Goal: Transaction & Acquisition: Purchase product/service

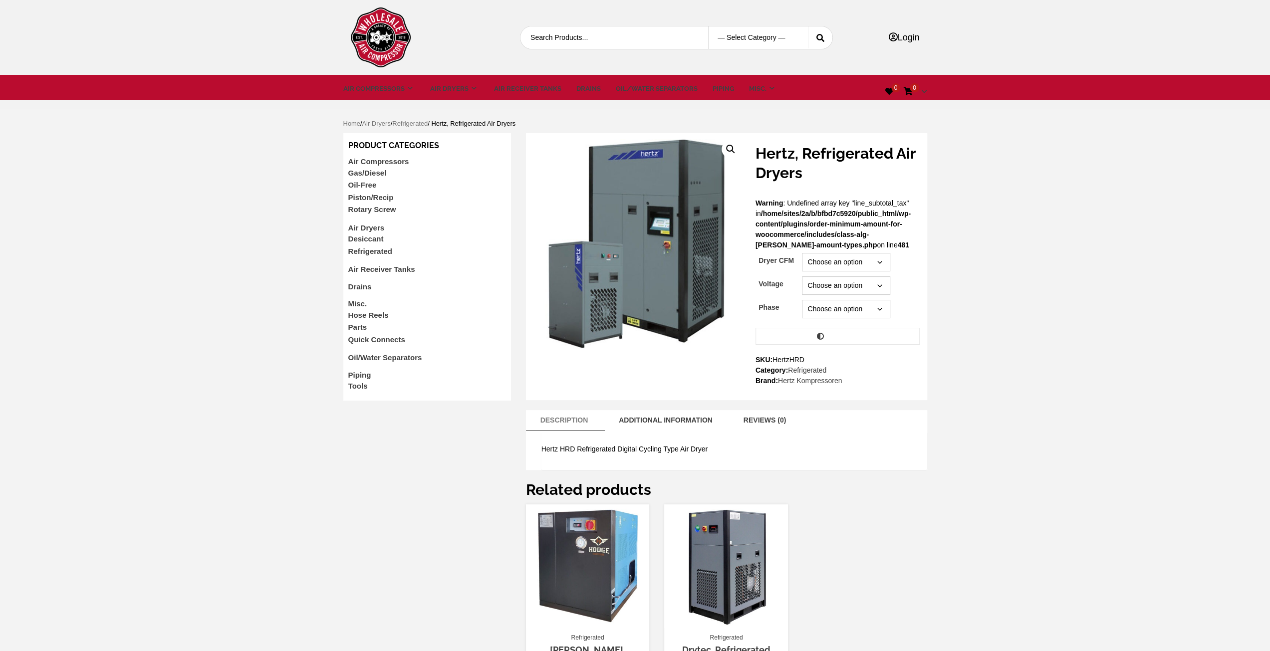
click at [879, 260] on select "Choose an option 10 15 25 30 40 60 80 100 125 150 200 250 350 500 600 750 1000 …" at bounding box center [846, 262] width 88 height 18
click at [696, 422] on link "Additional information" at bounding box center [666, 420] width 114 height 20
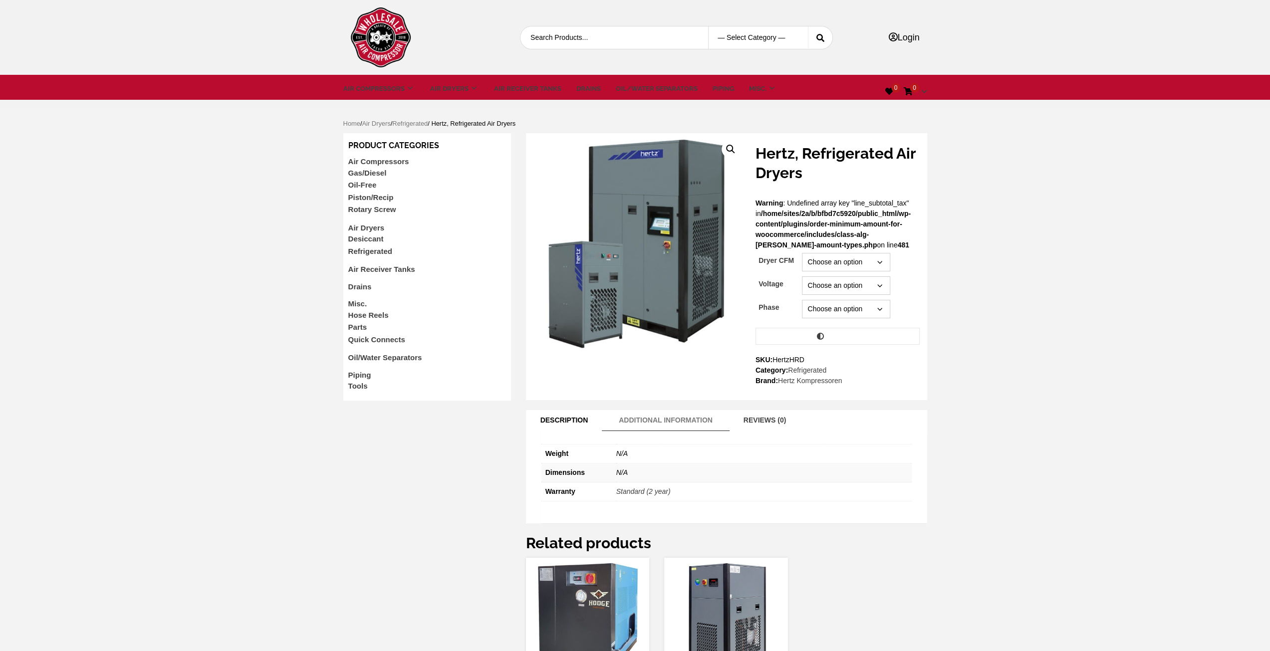
click at [578, 418] on link "Description" at bounding box center [564, 420] width 68 height 20
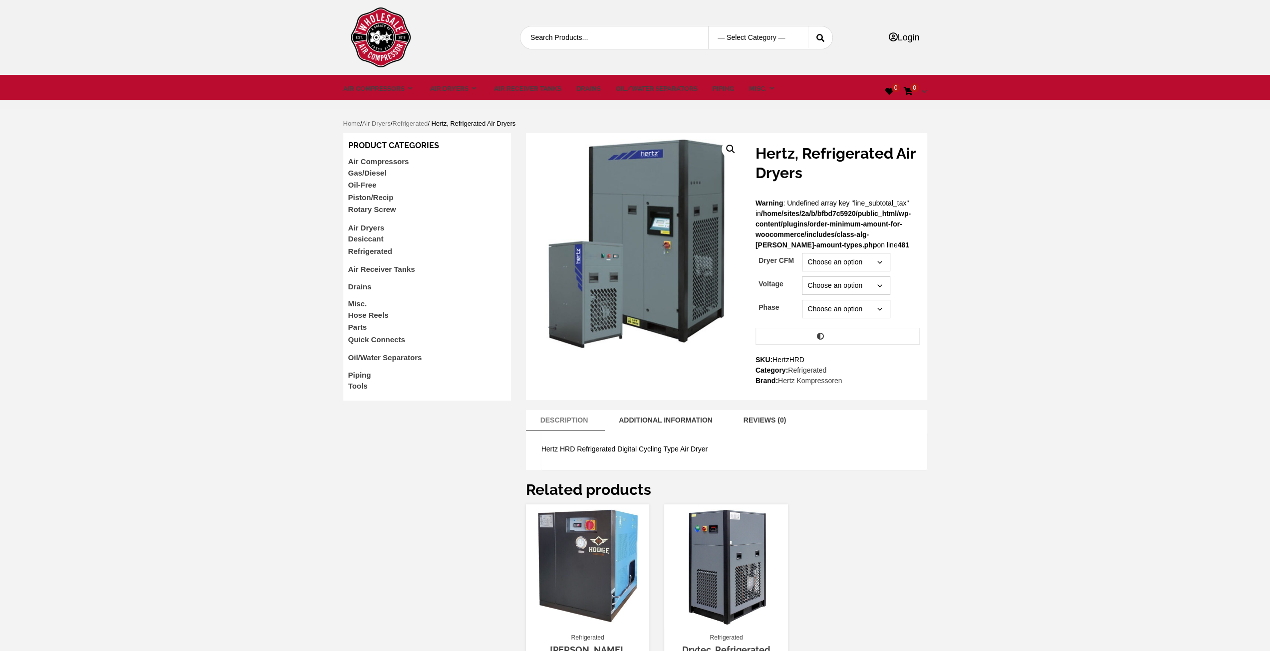
click at [880, 260] on select "Choose an option 10 15 25 30 40 60 80 100 125 150 200 250 350 500 600 750 1000 …" at bounding box center [846, 262] width 88 height 18
click at [802, 253] on select "Choose an option 10 15 25 30 40 60 80 100 125 150 200 250 350 500 600 750 1000 …" at bounding box center [846, 262] width 88 height 18
select select "750"
click at [871, 295] on select "Choose an option 230 460" at bounding box center [846, 285] width 88 height 18
select select "460"
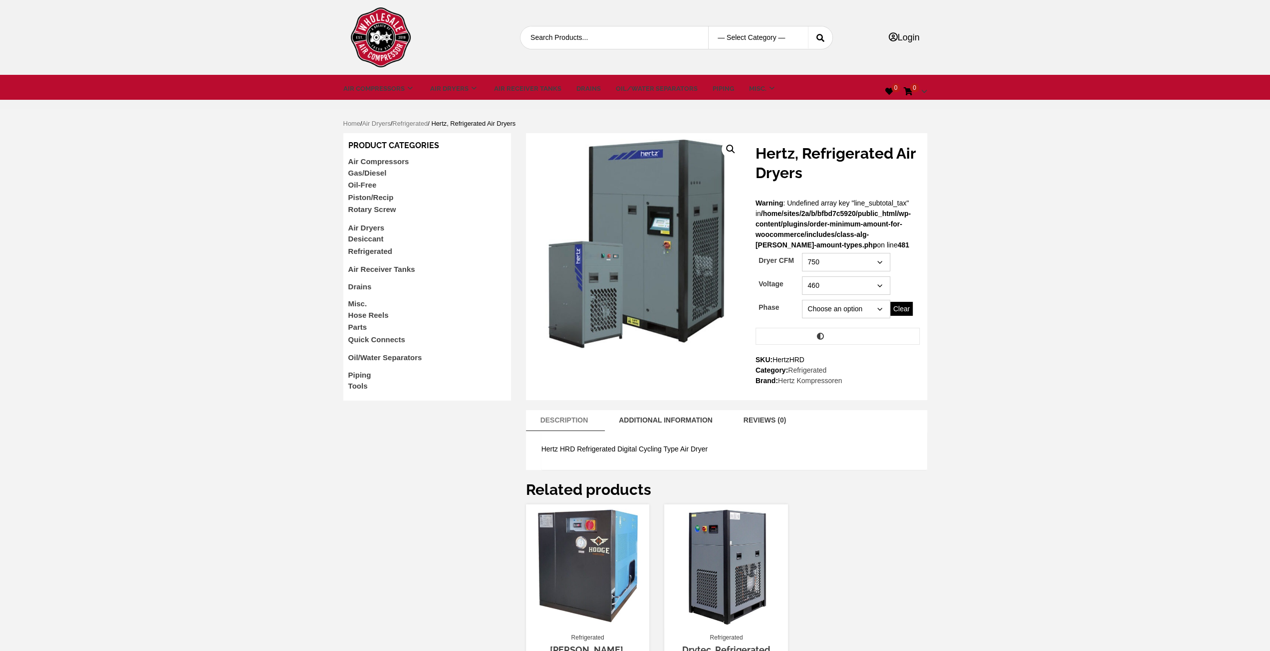
click at [802, 276] on select "Choose an option 230 460" at bounding box center [846, 285] width 88 height 18
select select "750"
click at [864, 312] on select "Choose an option Three" at bounding box center [846, 309] width 88 height 18
select select "three"
click at [802, 300] on select "Choose an option Three" at bounding box center [846, 309] width 88 height 18
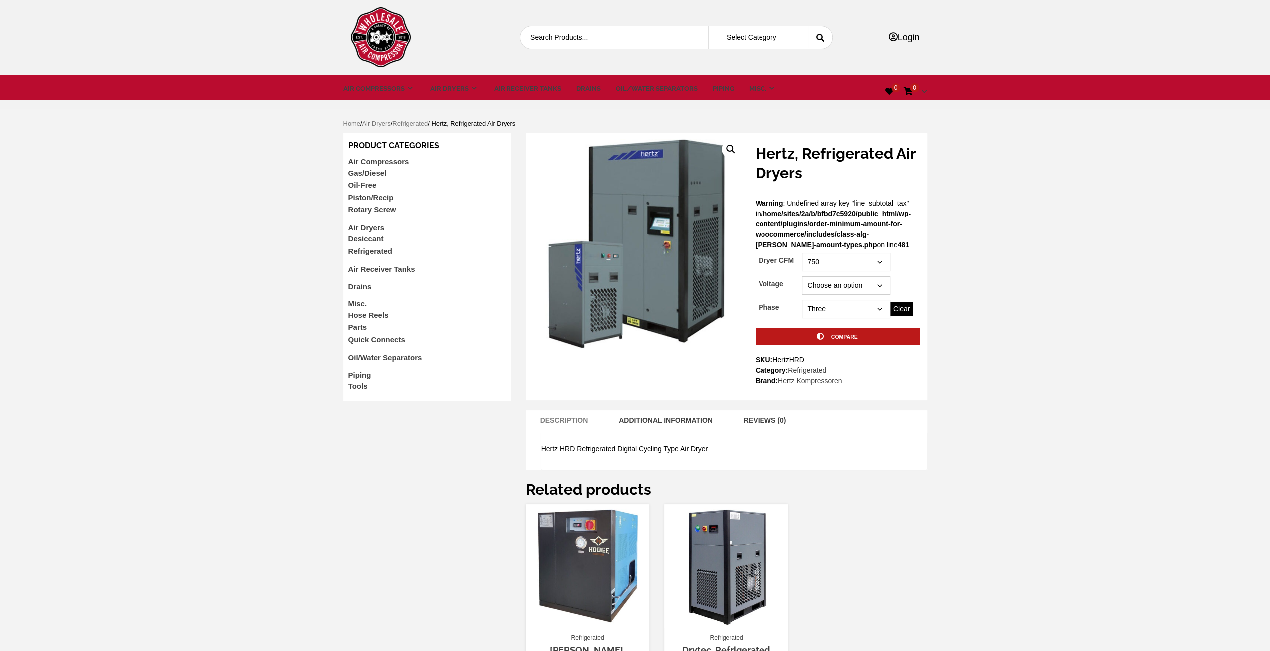
select select "750"
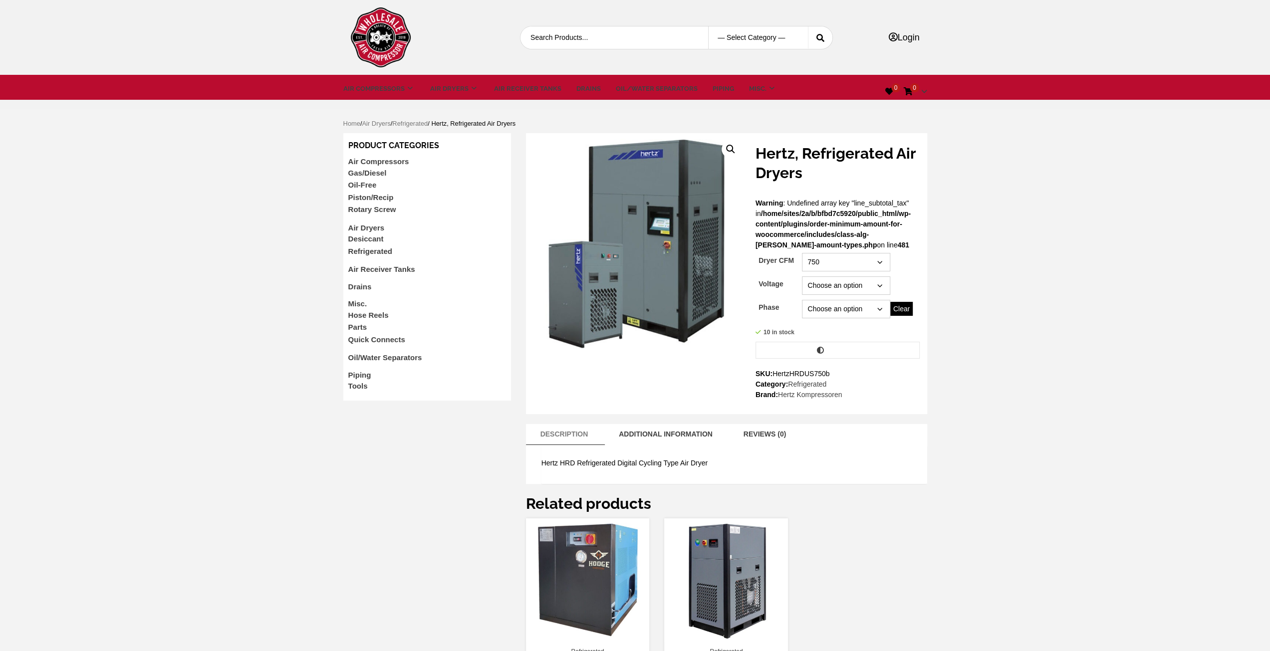
click at [948, 390] on div "Skip to content — Select Category — Air Compressors Air Dryers Air Receiver Tan…" at bounding box center [635, 418] width 1270 height 836
click at [654, 434] on link "Additional information" at bounding box center [666, 434] width 114 height 20
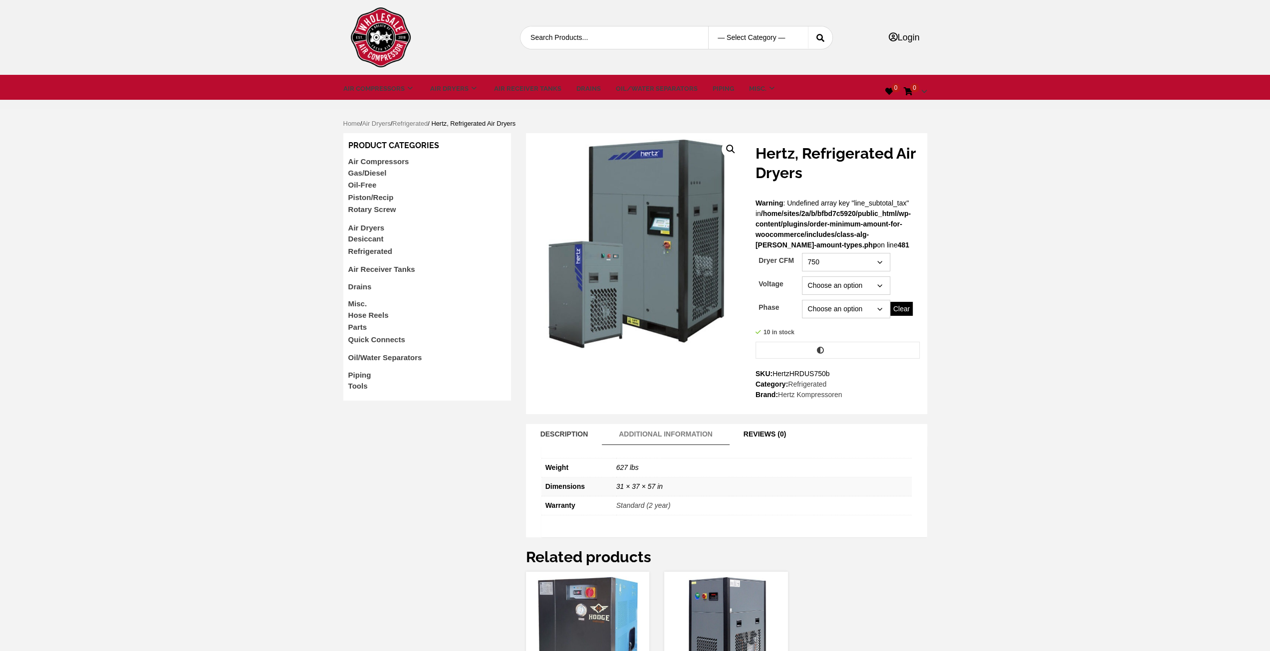
click at [758, 431] on link "Reviews (0)" at bounding box center [764, 434] width 63 height 20
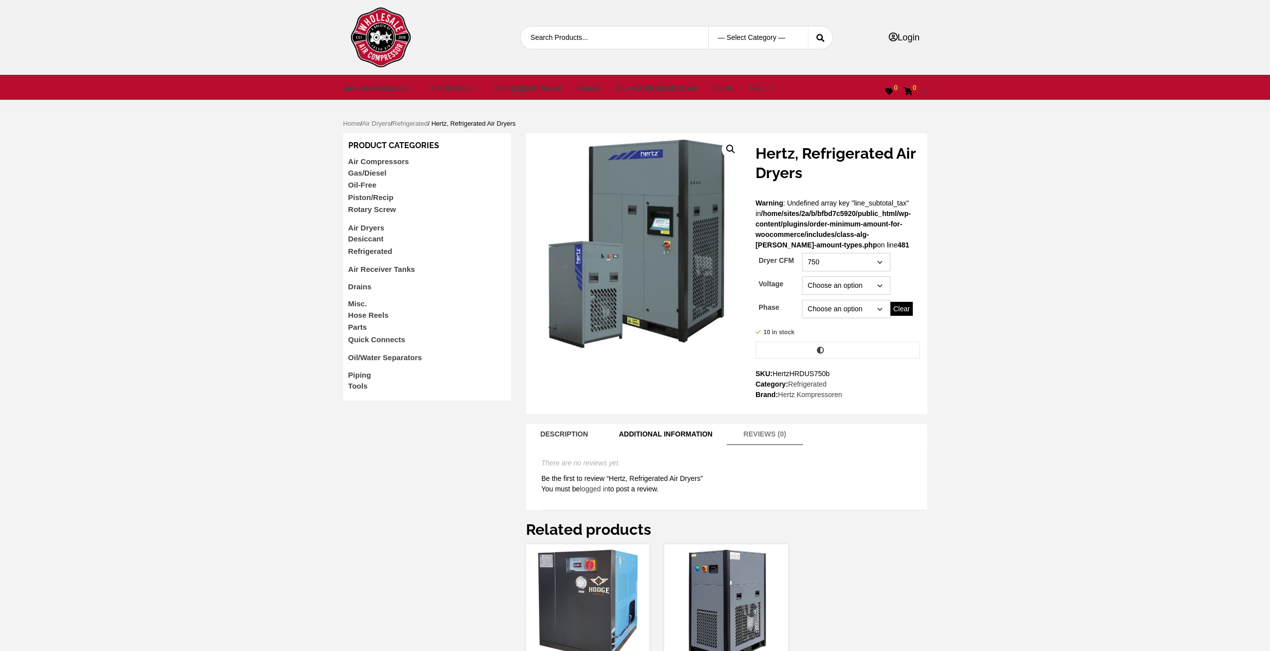
click at [663, 435] on link "Additional information" at bounding box center [666, 434] width 114 height 20
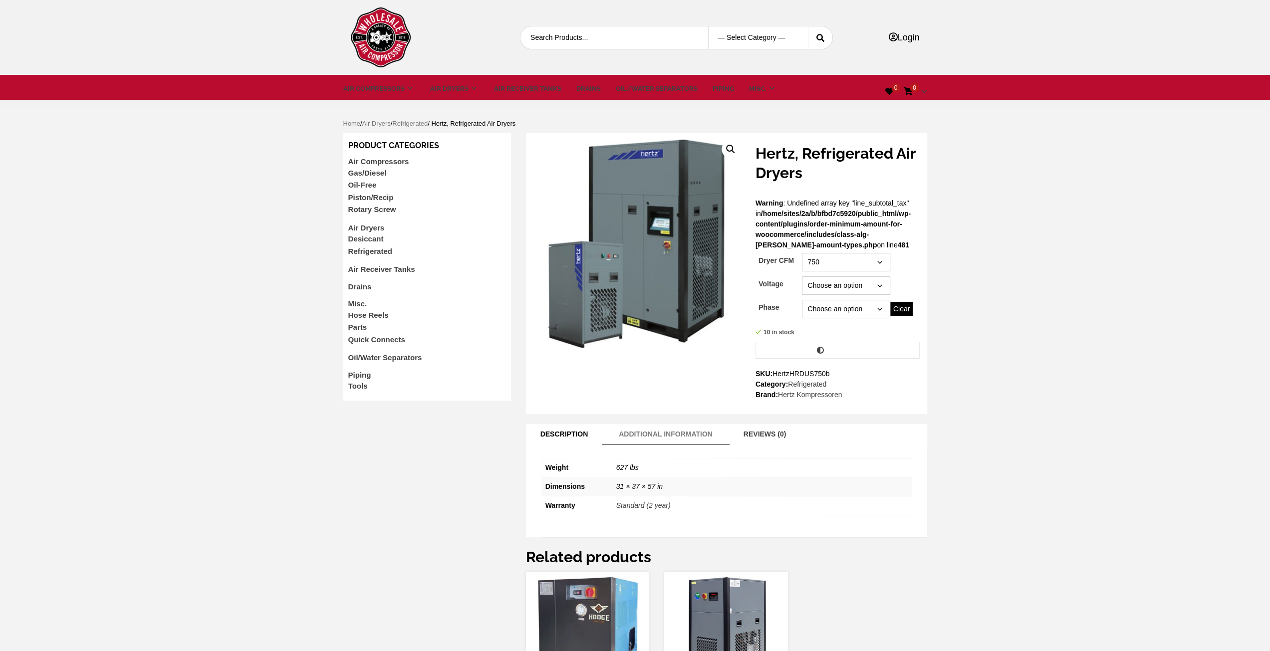
click at [552, 432] on link "Description" at bounding box center [564, 434] width 68 height 20
